Goal: Transaction & Acquisition: Subscribe to service/newsletter

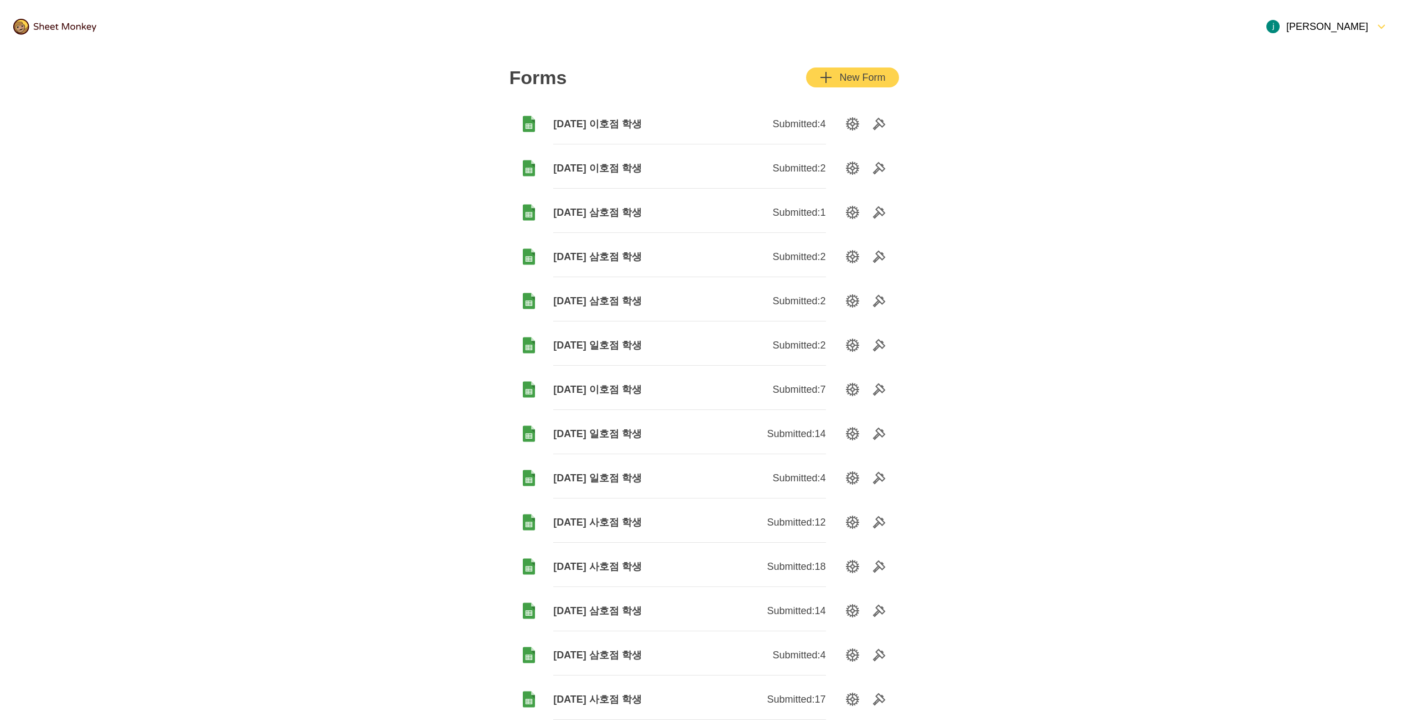
click at [61, 24] on img at bounding box center [54, 27] width 83 height 16
click at [69, 27] on img at bounding box center [54, 27] width 83 height 16
click at [64, 31] on img at bounding box center [54, 27] width 83 height 16
click at [1354, 27] on div "[PERSON_NAME]" at bounding box center [1317, 26] width 102 height 13
click at [1359, 57] on div "Upgrade to Unlimited" at bounding box center [1360, 53] width 112 height 27
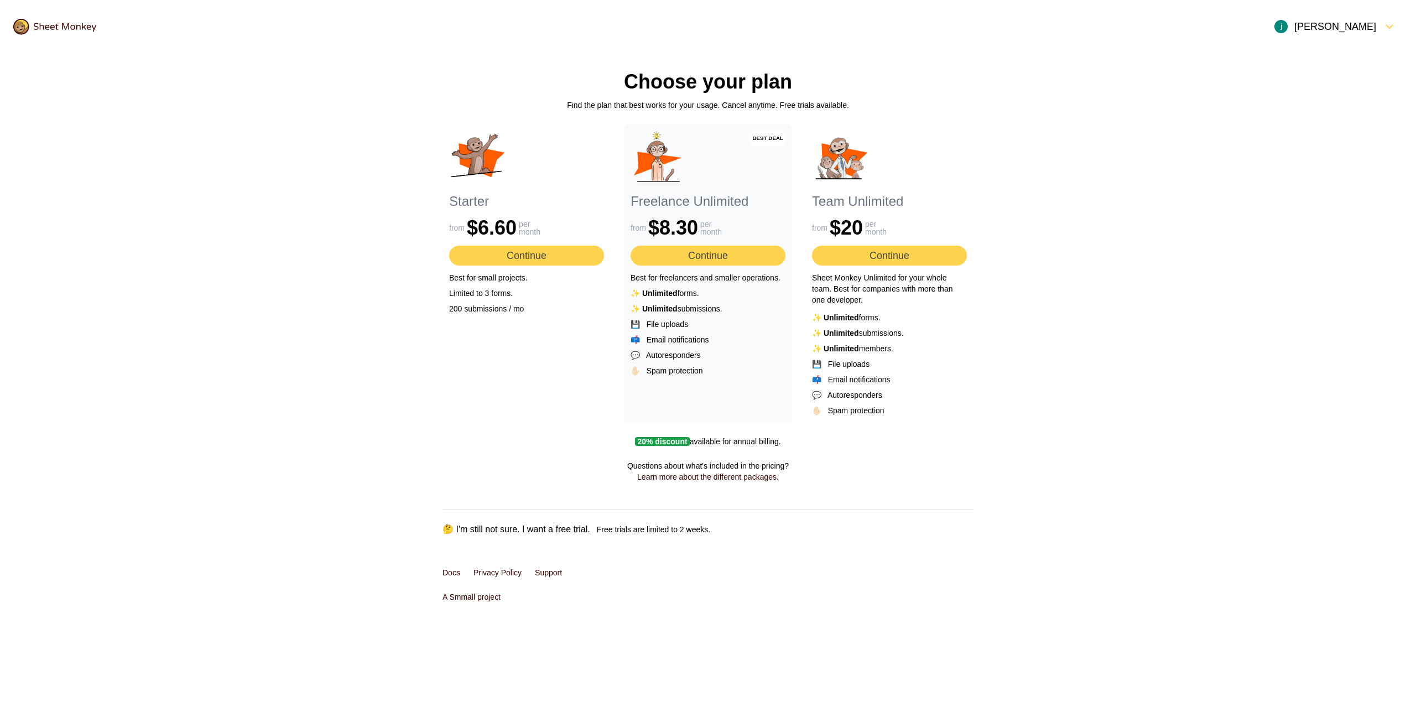
click at [690, 250] on button "Continue" at bounding box center [708, 256] width 155 height 20
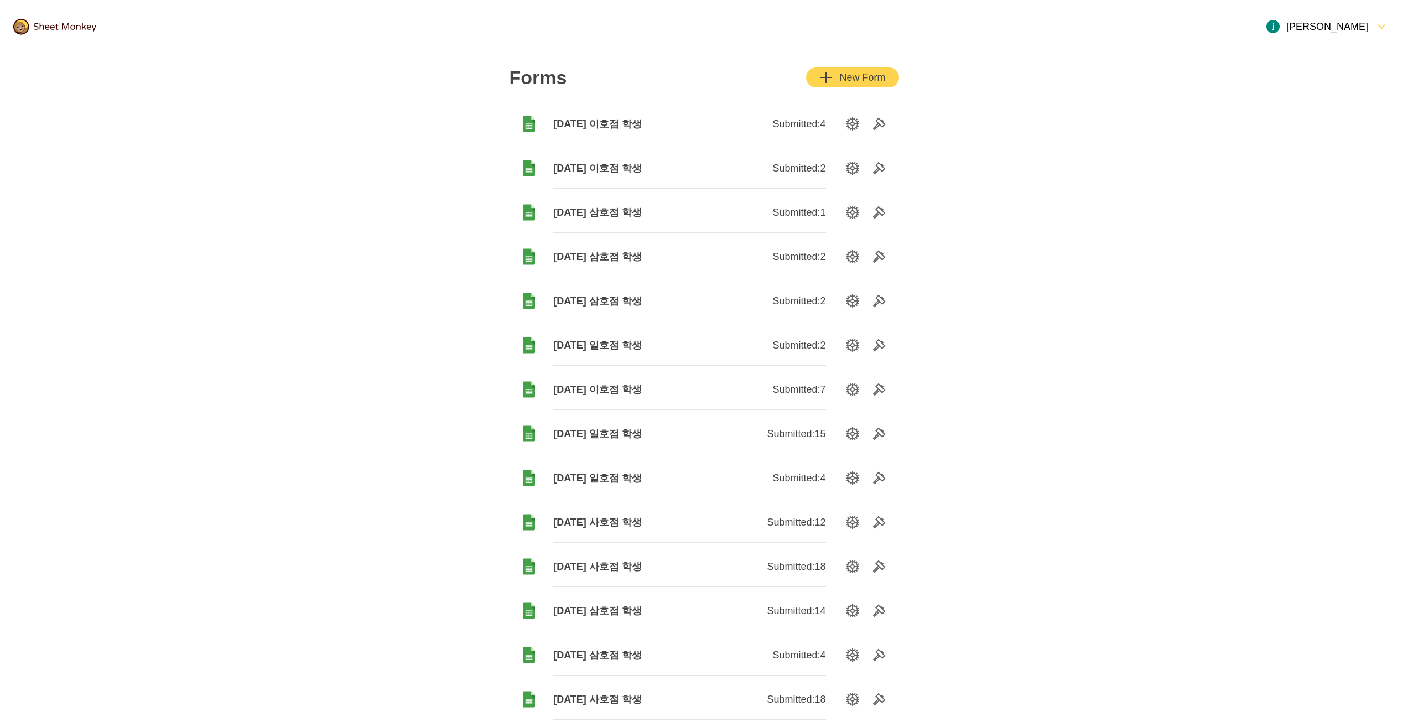
click at [863, 80] on div "New Form" at bounding box center [852, 77] width 66 height 13
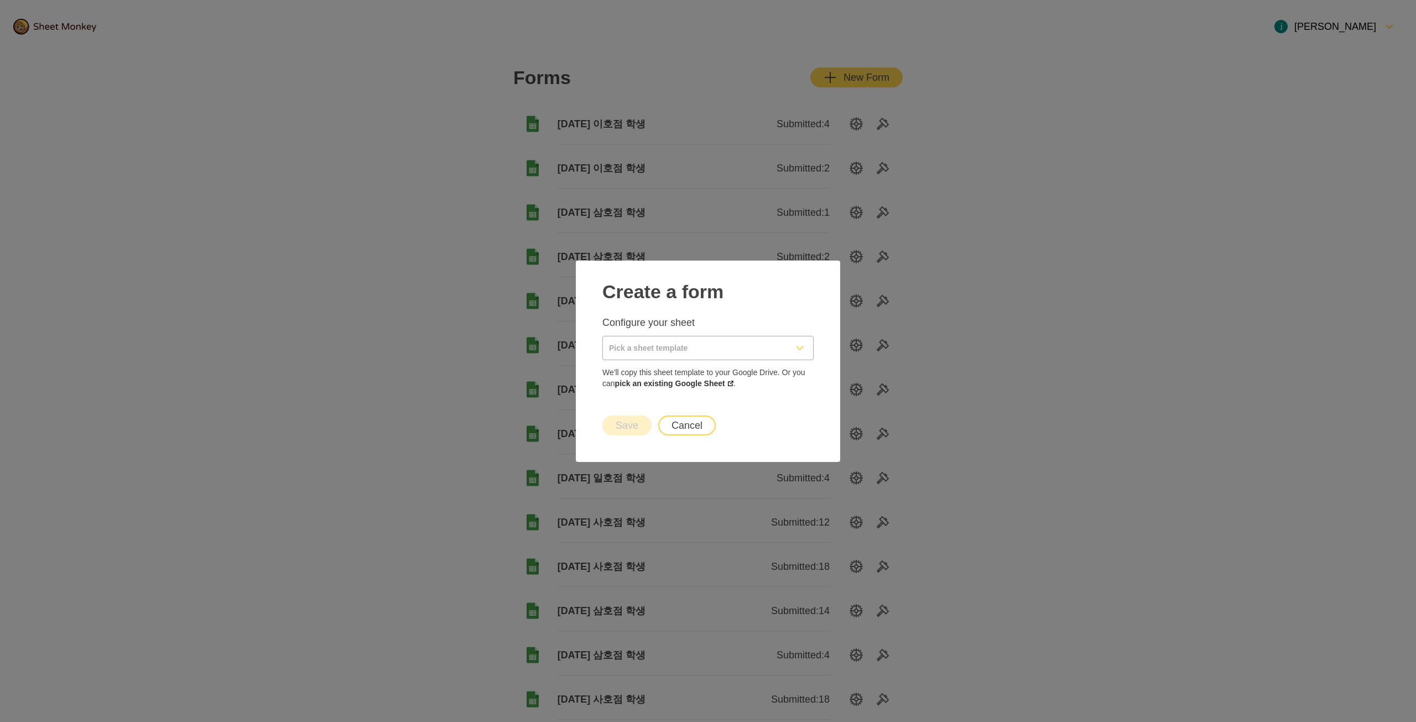
click at [702, 341] on input "Pick a sheet template" at bounding box center [695, 347] width 184 height 23
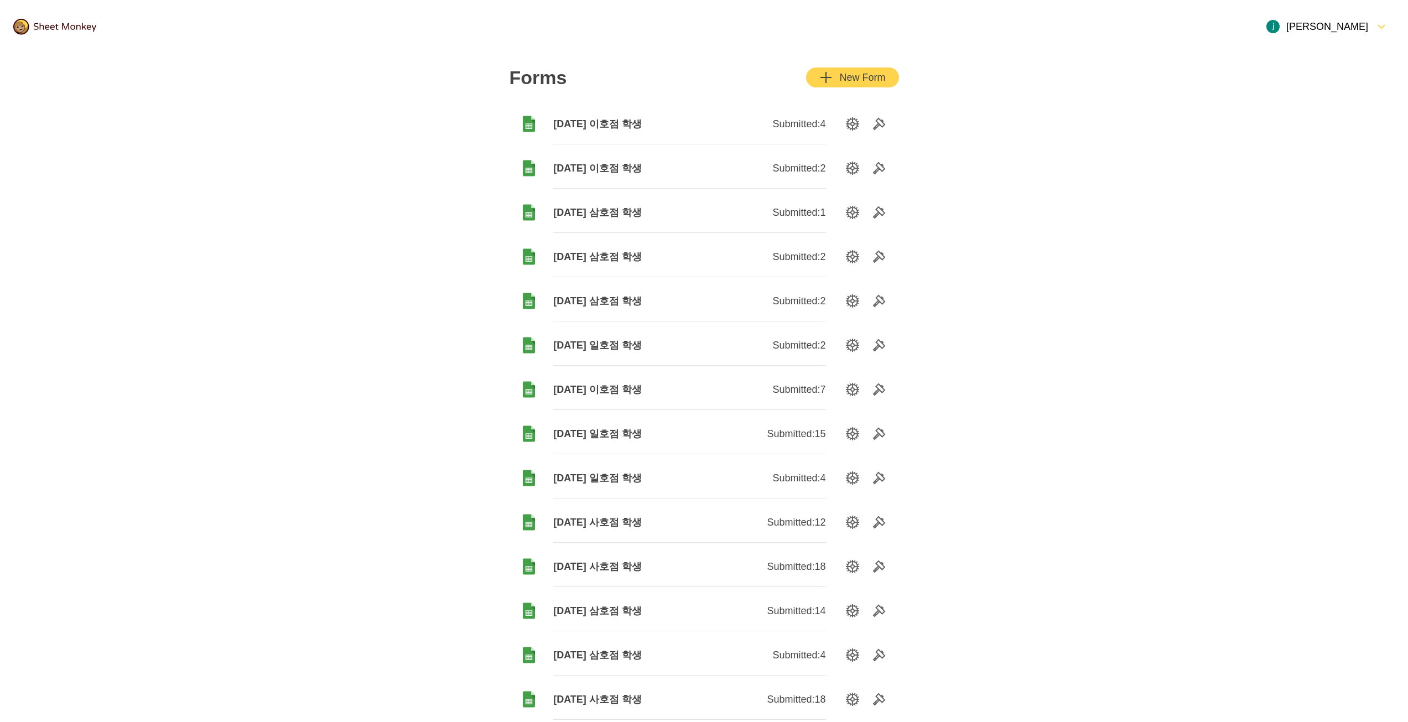
click at [860, 74] on div "New Form" at bounding box center [852, 77] width 66 height 13
